Goal: Task Accomplishment & Management: Manage account settings

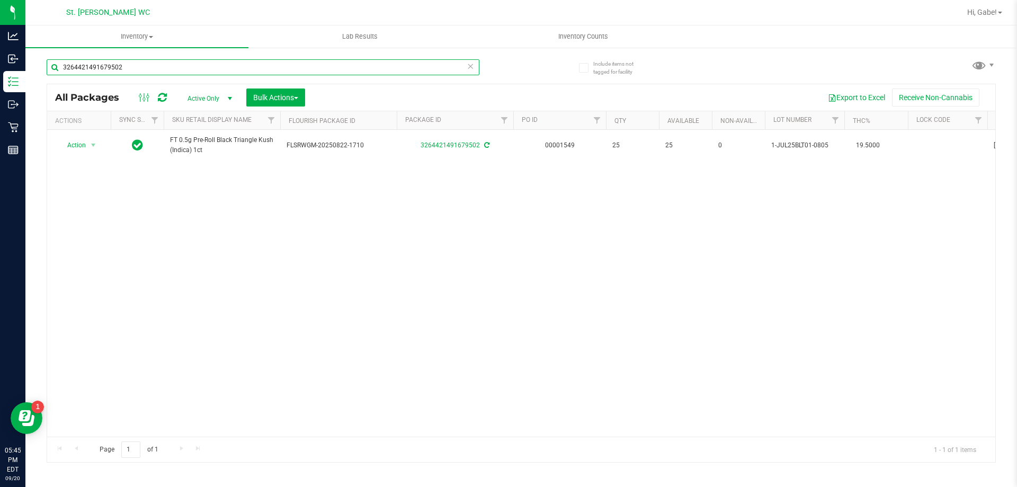
click at [118, 61] on input "3264421491679502" at bounding box center [263, 67] width 433 height 16
click at [119, 61] on input "3264421491679502" at bounding box center [263, 67] width 433 height 16
click at [128, 65] on input "3264421491679502" at bounding box center [263, 67] width 433 height 16
click at [127, 66] on input "3264421491679502" at bounding box center [263, 67] width 433 height 16
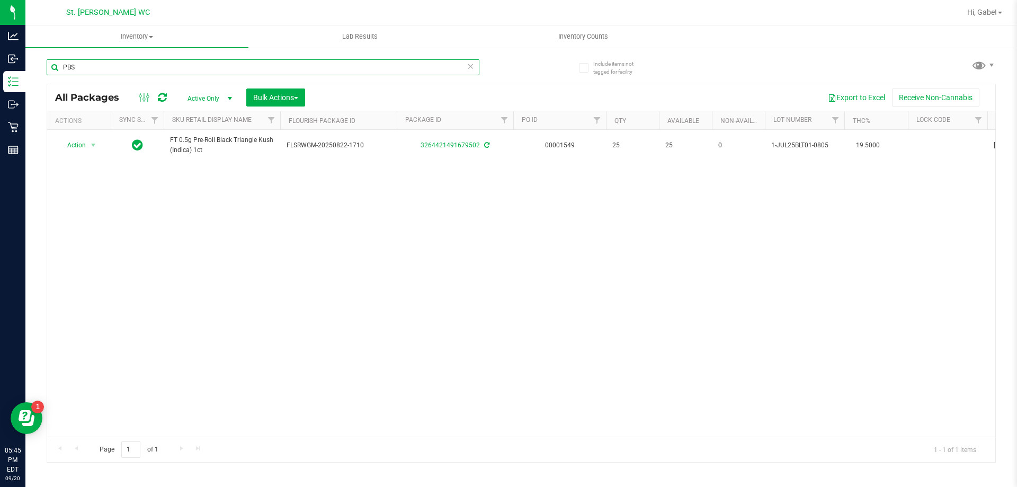
type input "PBS"
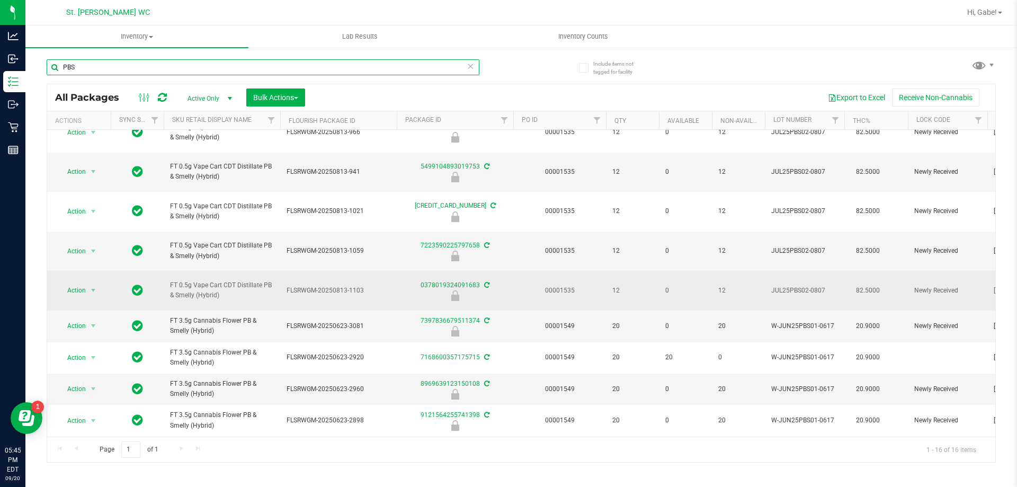
scroll to position [212, 0]
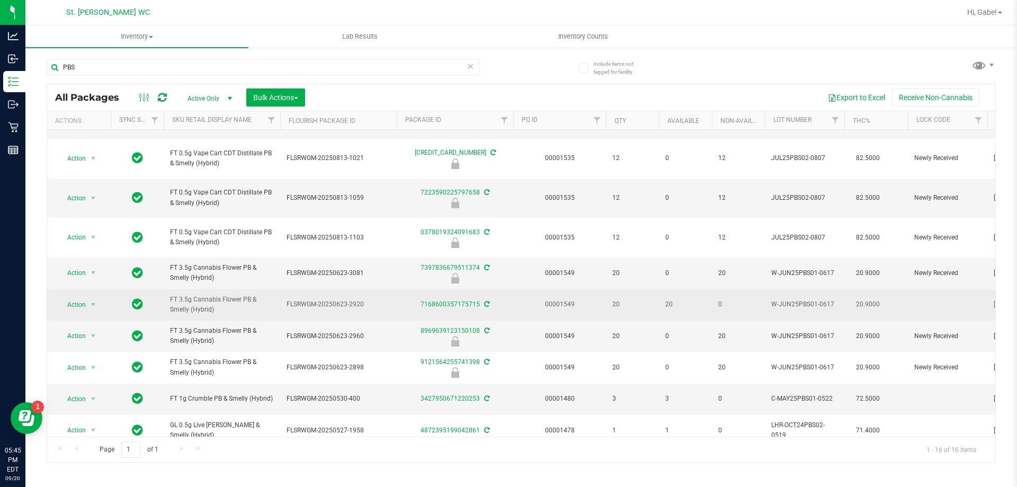
drag, startPoint x: 348, startPoint y: 305, endPoint x: 393, endPoint y: 302, distance: 45.2
click at [391, 302] on td "FLSRWGM-20250623-2920" at bounding box center [338, 304] width 117 height 31
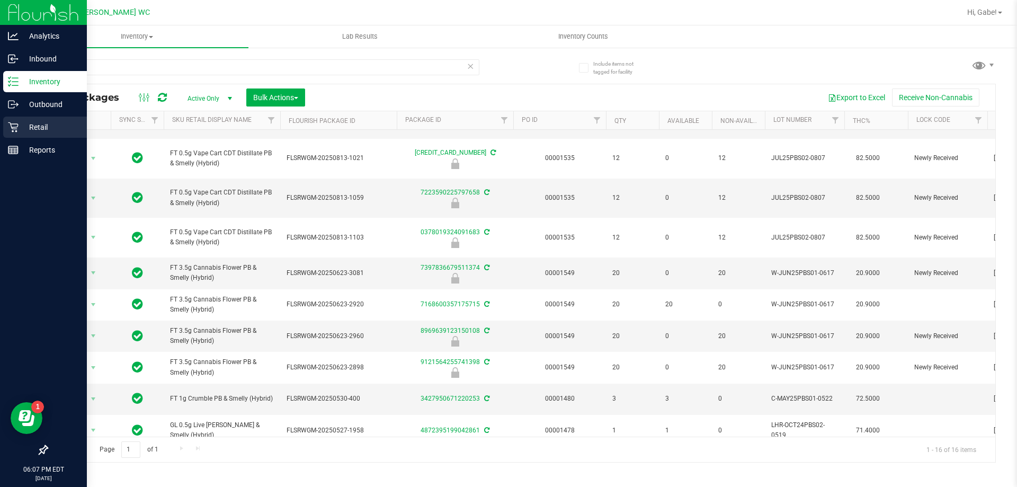
click at [40, 129] on p "Retail" at bounding box center [51, 127] width 64 height 13
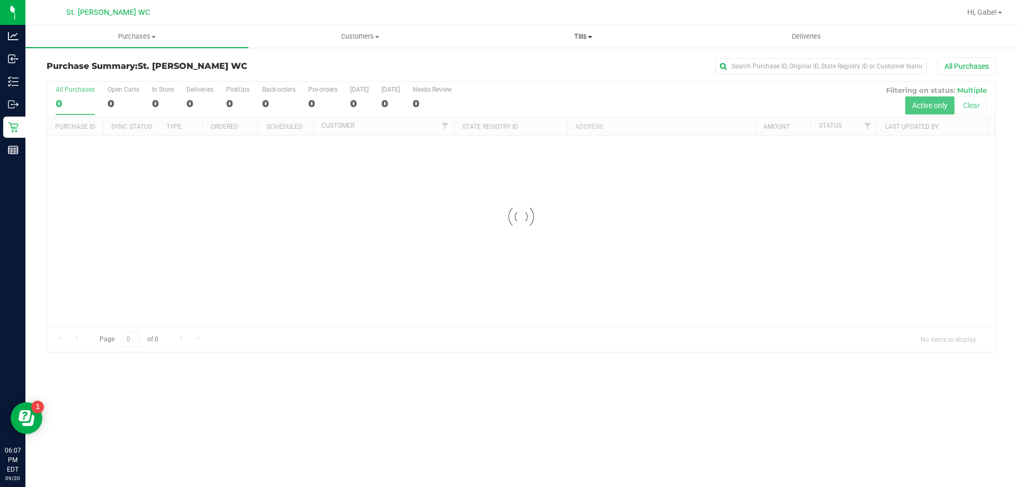
click at [570, 34] on span "Tills" at bounding box center [583, 37] width 222 height 10
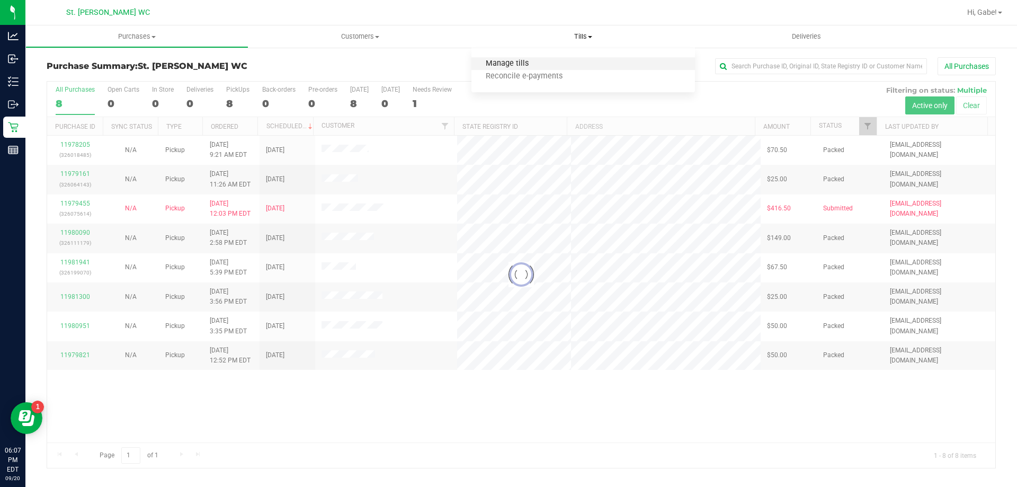
click at [530, 66] on span "Manage tills" at bounding box center [508, 63] width 72 height 9
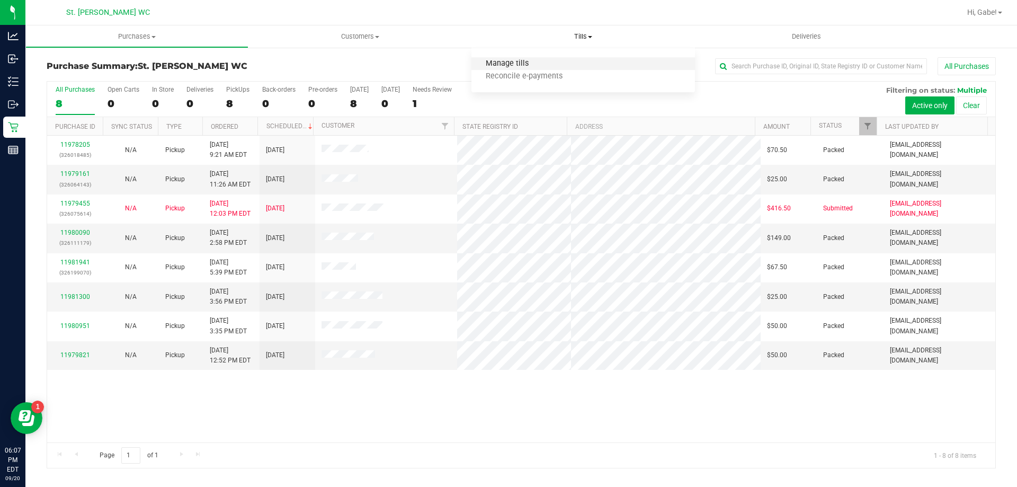
click at [510, 63] on span "Manage tills" at bounding box center [508, 63] width 72 height 9
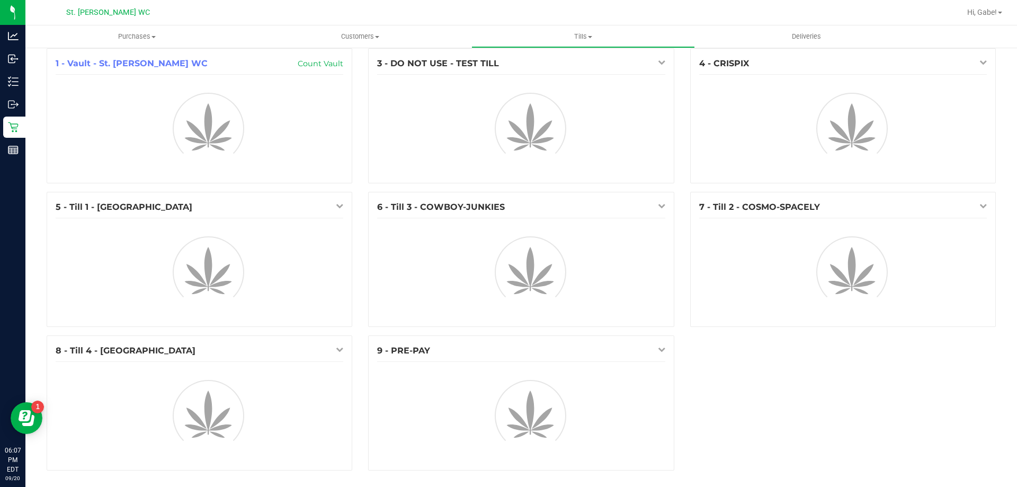
scroll to position [12, 0]
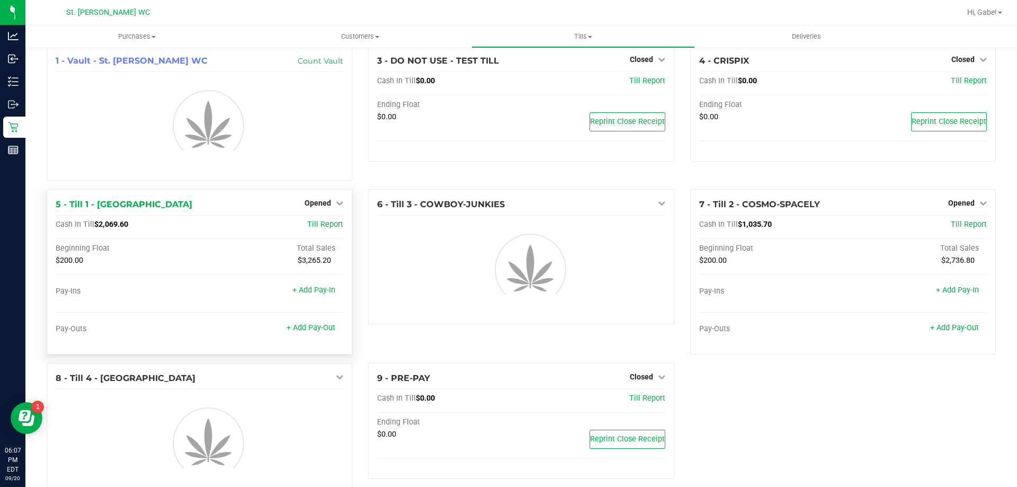
click at [338, 346] on div "1 - Vault - St. [PERSON_NAME] WC Count Vault 3 - DO NOT USE - TEST TILL Closed …" at bounding box center [521, 276] width 965 height 461
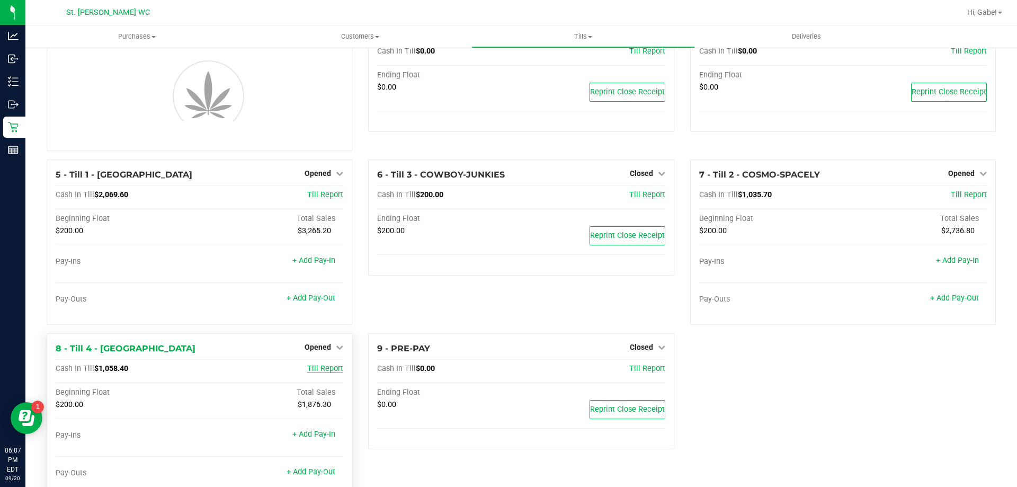
scroll to position [72, 0]
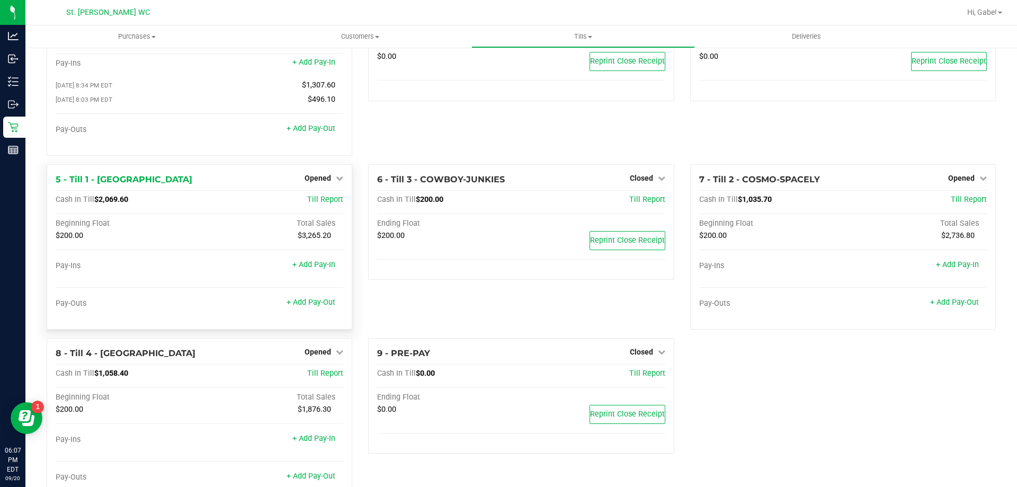
click at [337, 316] on div "1 - Vault - St. [PERSON_NAME] WC Count Vault Cash In Vault: $4,501.40 Main: $2,…" at bounding box center [521, 248] width 965 height 527
click at [332, 358] on div "Opened" at bounding box center [324, 351] width 39 height 13
click at [330, 356] on link "Opened" at bounding box center [324, 352] width 39 height 8
click at [335, 372] on div "Close Till" at bounding box center [319, 373] width 78 height 13
click at [329, 374] on link "Close Till" at bounding box center [319, 373] width 29 height 8
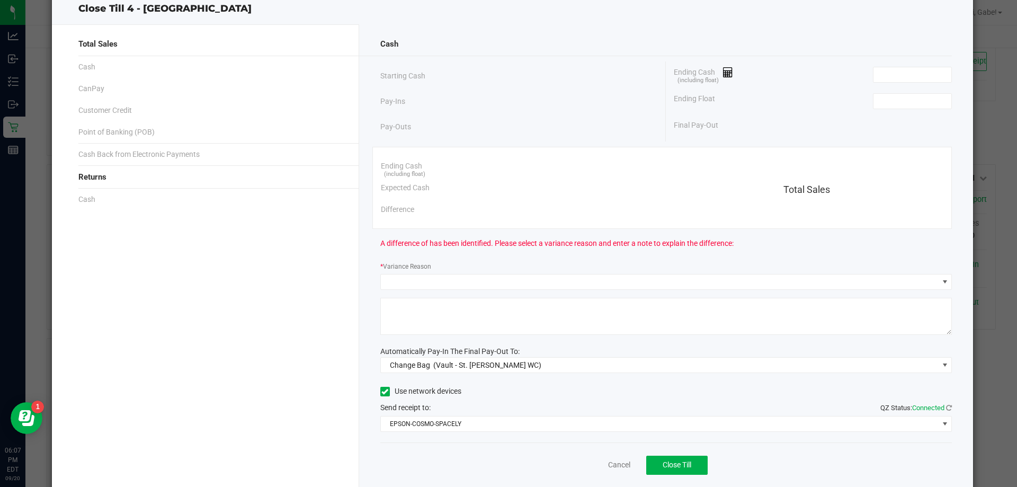
scroll to position [62, 0]
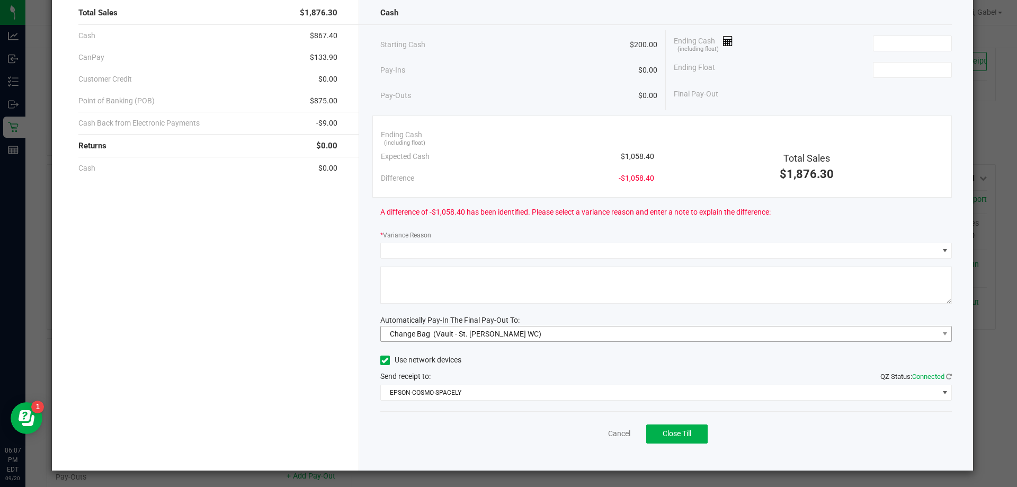
drag, startPoint x: 506, startPoint y: 342, endPoint x: 507, endPoint y: 337, distance: 5.4
click at [506, 341] on div "Cash Starting Cash $200.00 Pay-Ins $0.00 Pay-Outs $0.00 Ending Cash (including …" at bounding box center [666, 231] width 615 height 477
click at [508, 337] on span "Change Bag (Vault - St. [PERSON_NAME] WC)" at bounding box center [660, 333] width 558 height 15
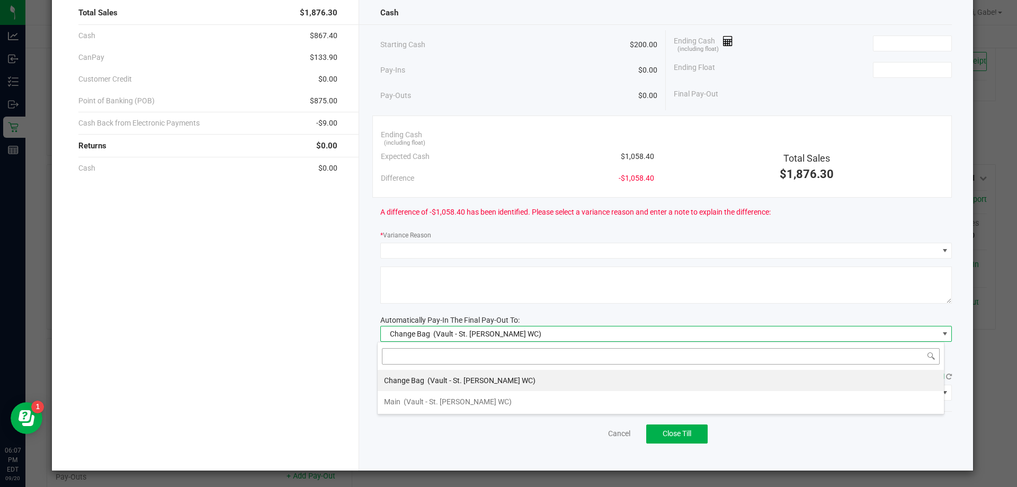
scroll to position [16, 567]
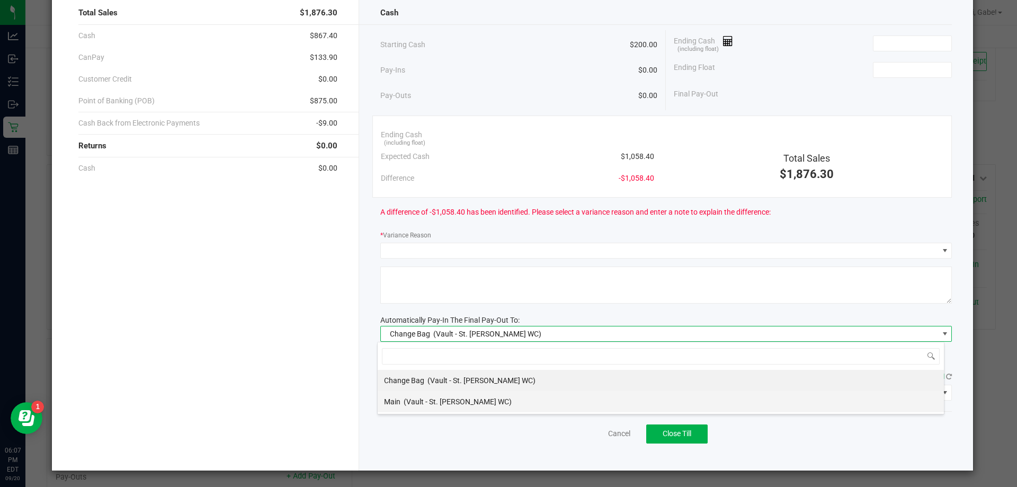
click at [477, 397] on li "Main (Vault - St. [PERSON_NAME] WC)" at bounding box center [661, 401] width 566 height 21
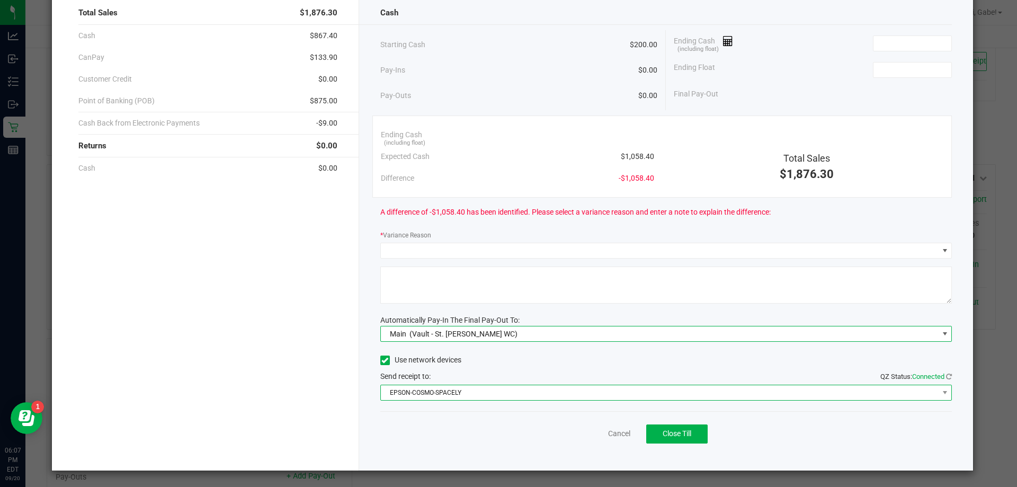
click at [480, 395] on span "EPSON-COSMO-SPACELY" at bounding box center [660, 392] width 558 height 15
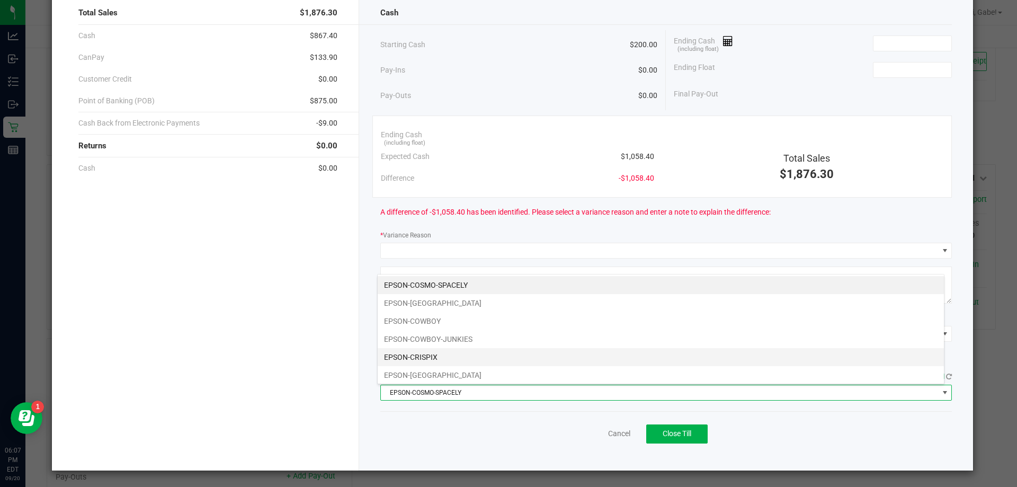
click at [467, 355] on li "EPSON-CRISPIX" at bounding box center [661, 357] width 566 height 18
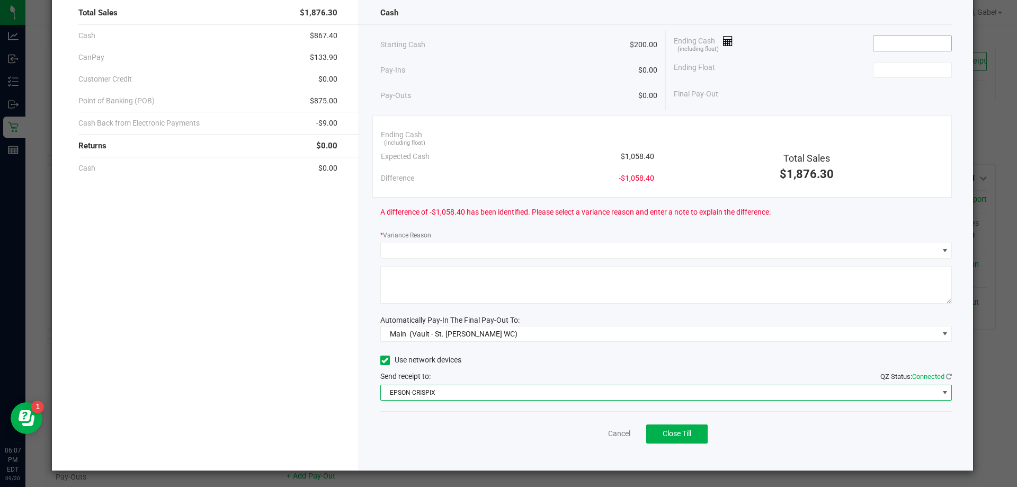
click at [875, 44] on input at bounding box center [913, 43] width 78 height 15
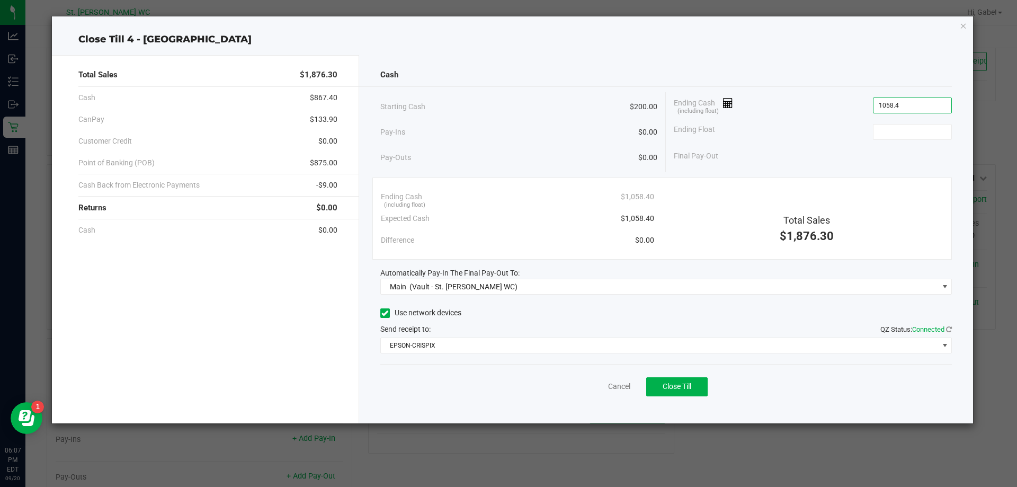
scroll to position [0, 0]
type input "$1,058.40"
click at [908, 126] on input at bounding box center [913, 132] width 78 height 15
type input "$200.00"
click at [826, 125] on div "Ending Float $200.00" at bounding box center [813, 132] width 278 height 26
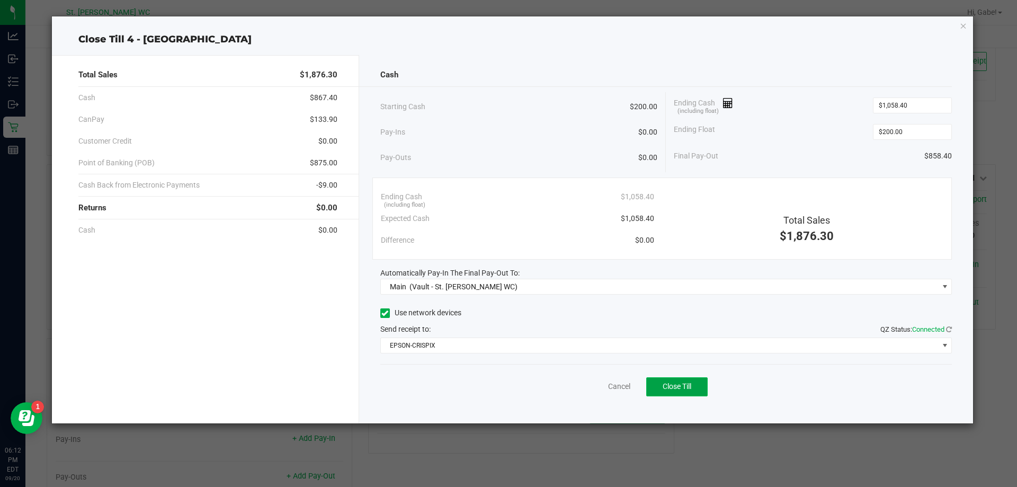
click at [676, 383] on span "Close Till" at bounding box center [677, 386] width 29 height 8
click at [597, 383] on link "Dismiss" at bounding box center [595, 386] width 25 height 11
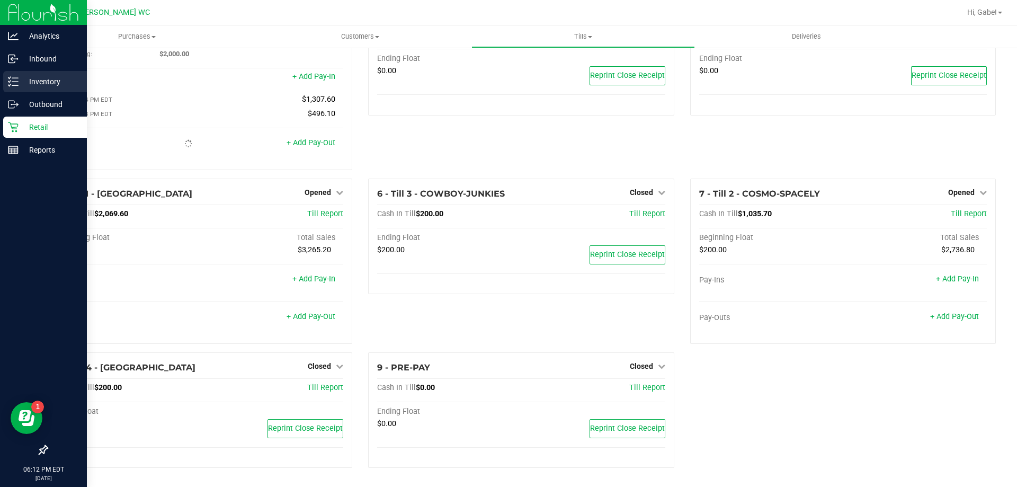
click at [46, 85] on p "Inventory" at bounding box center [51, 81] width 64 height 13
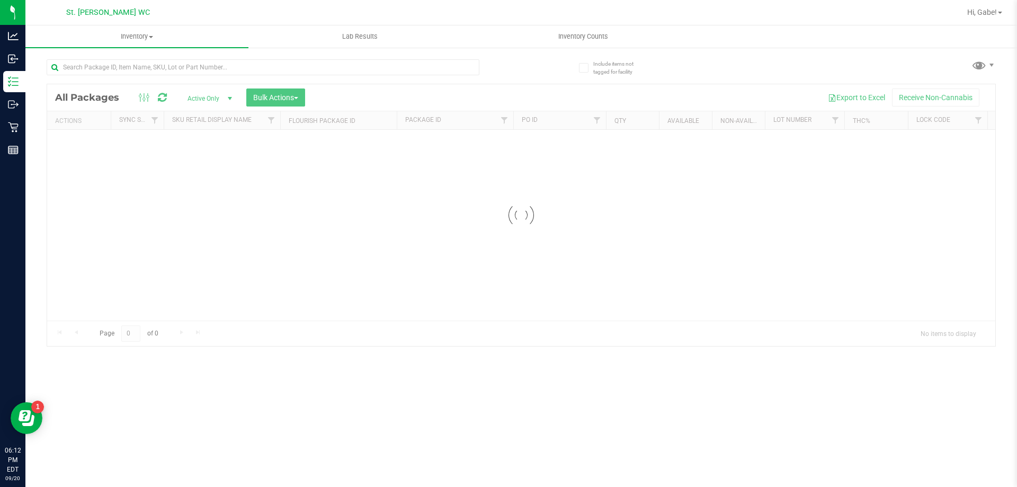
click at [490, 82] on div at bounding box center [284, 67] width 475 height 34
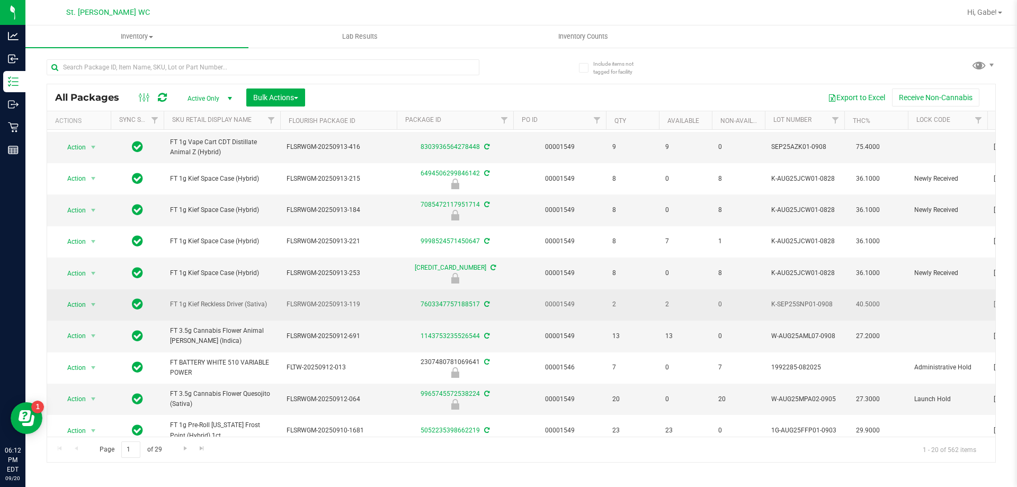
scroll to position [355, 0]
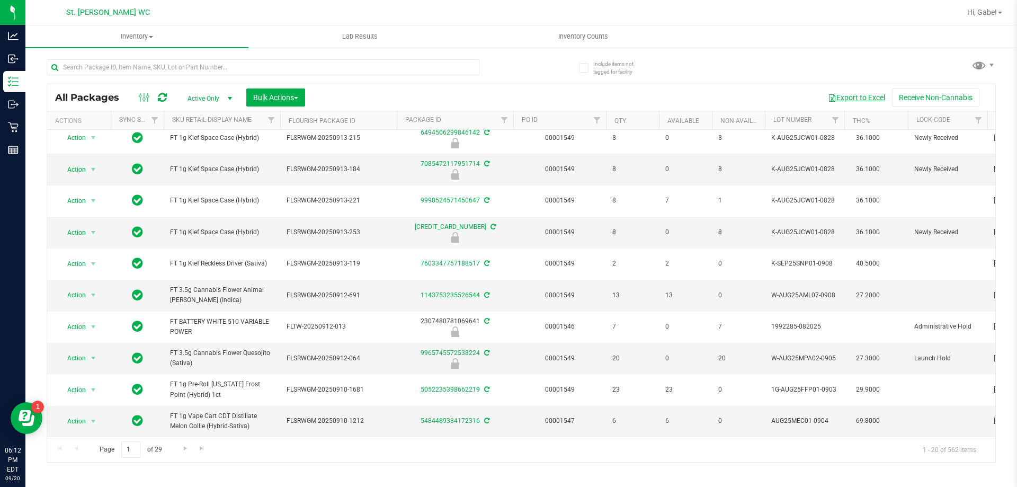
click at [830, 102] on button "Export to Excel" at bounding box center [856, 97] width 71 height 18
